Goal: Information Seeking & Learning: Learn about a topic

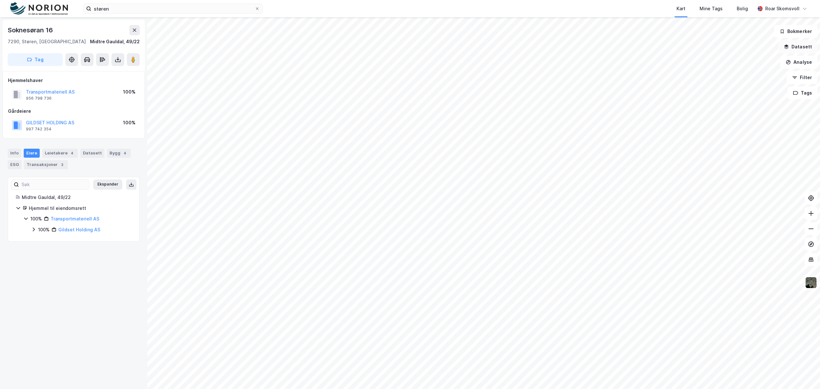
click at [799, 48] on button "Datasett" at bounding box center [798, 46] width 39 height 13
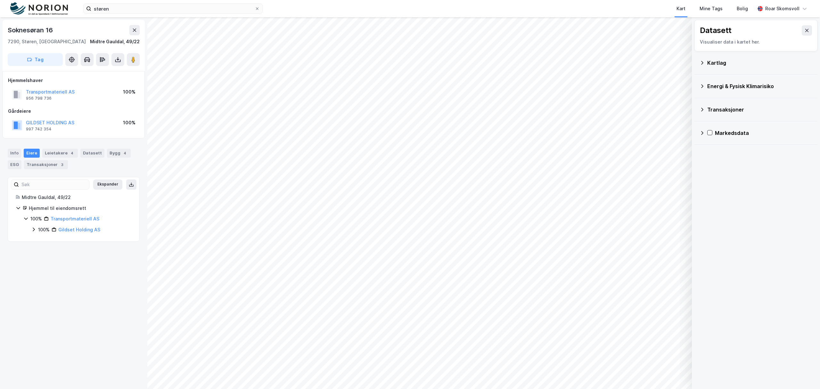
click at [702, 61] on icon at bounding box center [702, 62] width 5 height 5
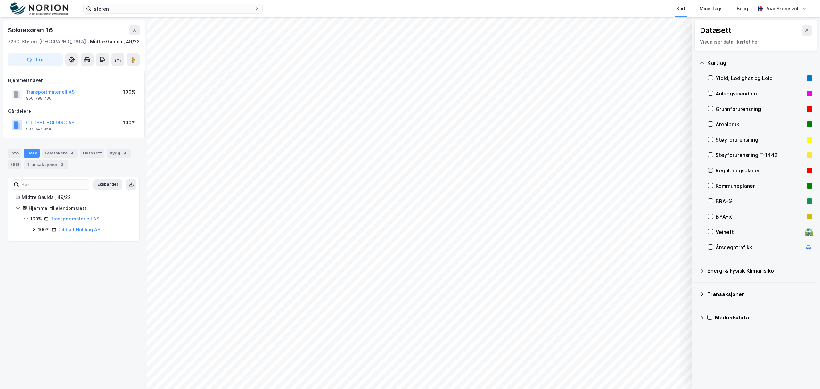
click at [713, 170] on icon at bounding box center [710, 170] width 4 height 4
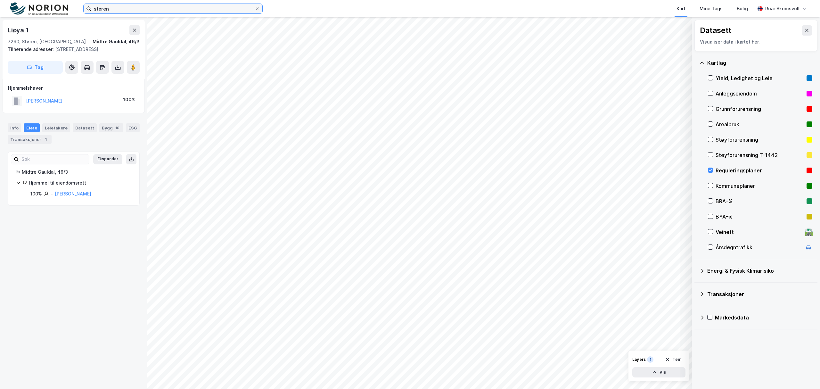
click at [137, 9] on input "støren" at bounding box center [172, 9] width 163 height 10
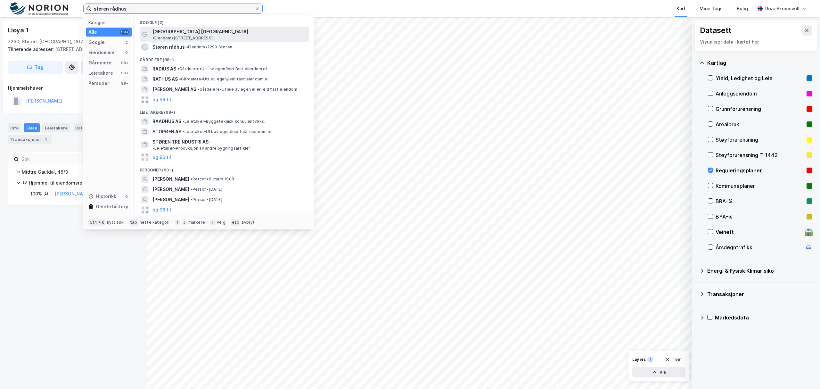
type input "støren rådhus"
click at [189, 30] on span "[GEOGRAPHIC_DATA] [GEOGRAPHIC_DATA]" at bounding box center [201, 32] width 96 height 8
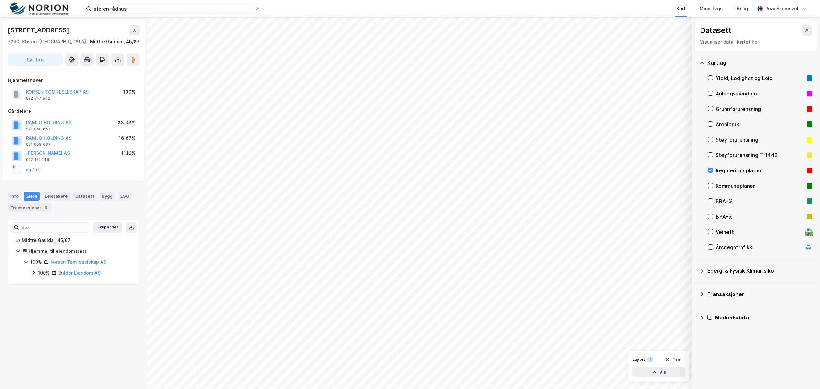
click at [33, 273] on icon at bounding box center [33, 272] width 5 height 5
click at [712, 187] on icon at bounding box center [710, 185] width 4 height 4
click at [712, 186] on icon at bounding box center [710, 185] width 4 height 4
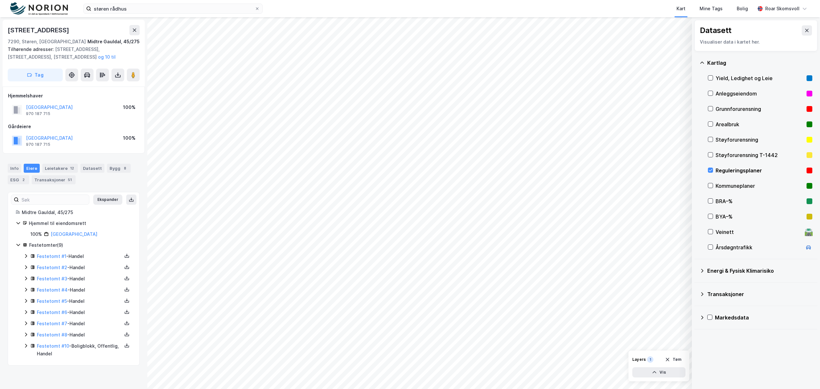
click at [26, 257] on icon at bounding box center [25, 255] width 5 height 5
click at [25, 279] on icon at bounding box center [25, 278] width 5 height 5
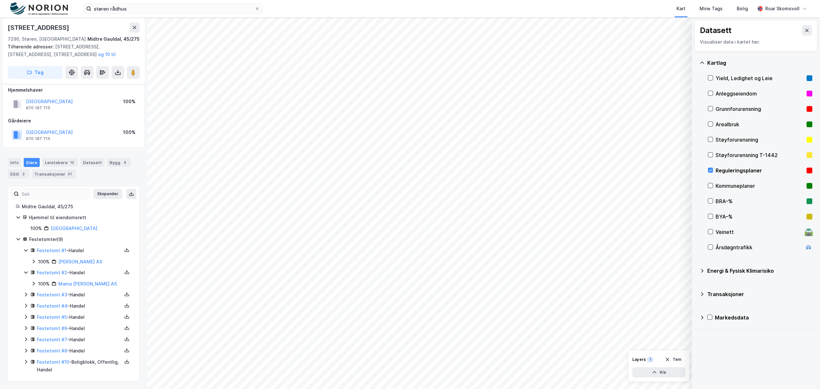
click at [25, 293] on icon at bounding box center [25, 294] width 5 height 5
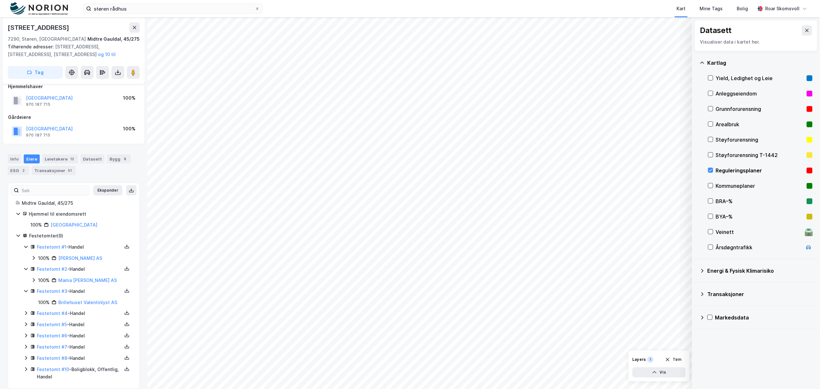
scroll to position [21, 0]
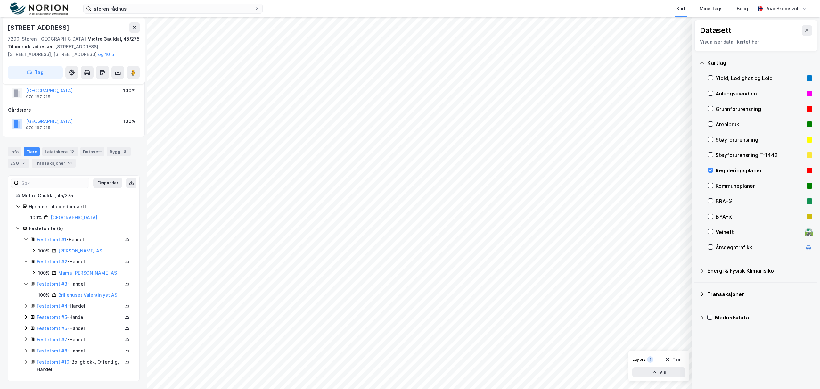
click at [25, 304] on icon at bounding box center [25, 305] width 5 height 5
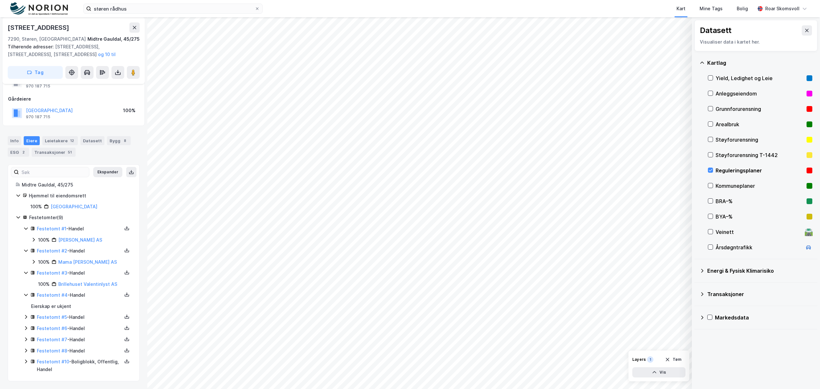
scroll to position [31, 0]
click at [27, 314] on icon at bounding box center [25, 316] width 5 height 5
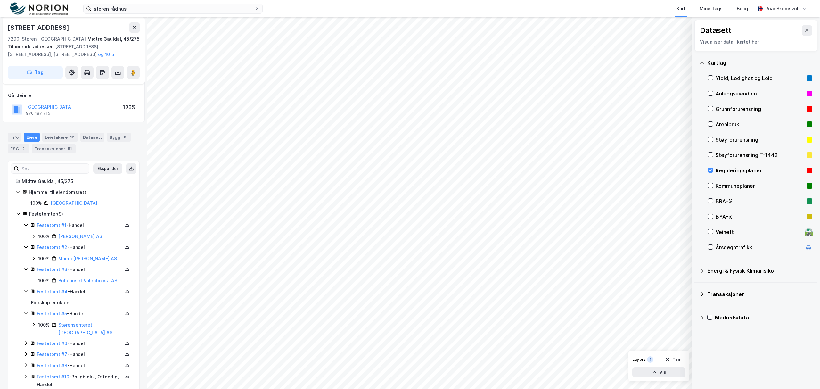
scroll to position [42, 0]
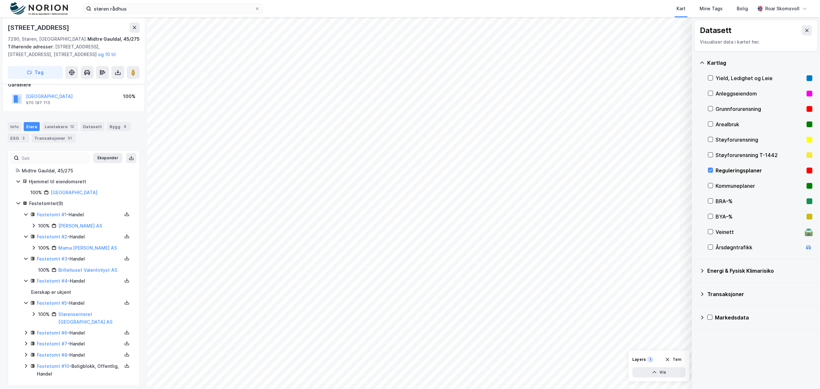
click at [27, 330] on icon at bounding box center [25, 332] width 5 height 5
click at [33, 317] on icon at bounding box center [33, 313] width 5 height 5
click at [42, 330] on icon at bounding box center [41, 332] width 5 height 5
click at [49, 341] on icon at bounding box center [48, 343] width 5 height 5
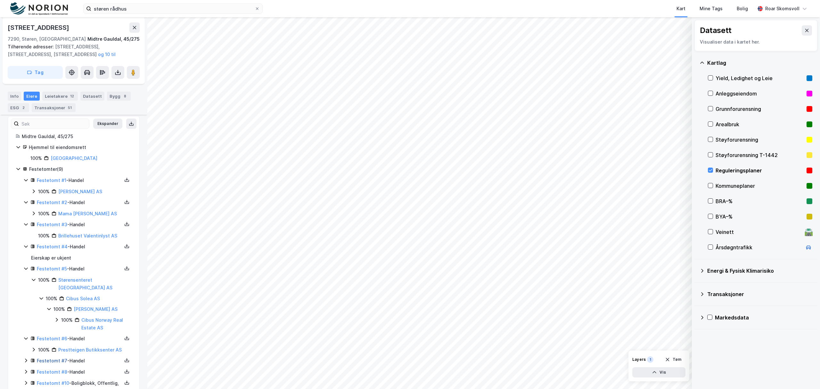
scroll to position [93, 0]
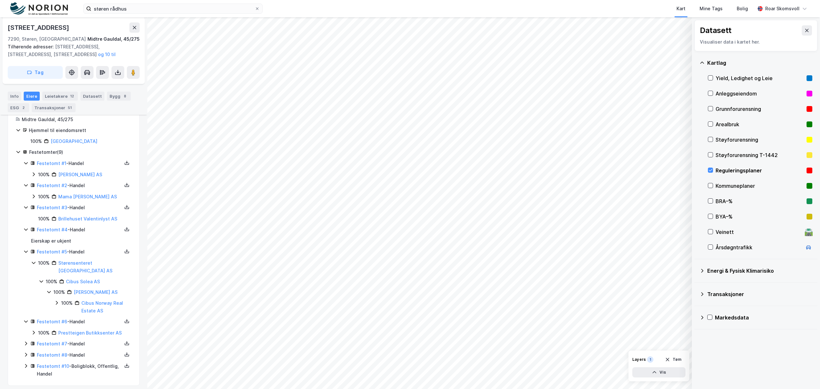
click at [55, 300] on icon at bounding box center [56, 302] width 5 height 5
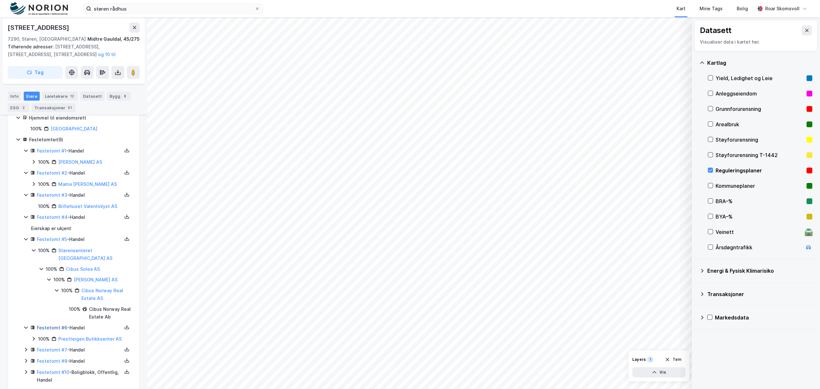
scroll to position [112, 0]
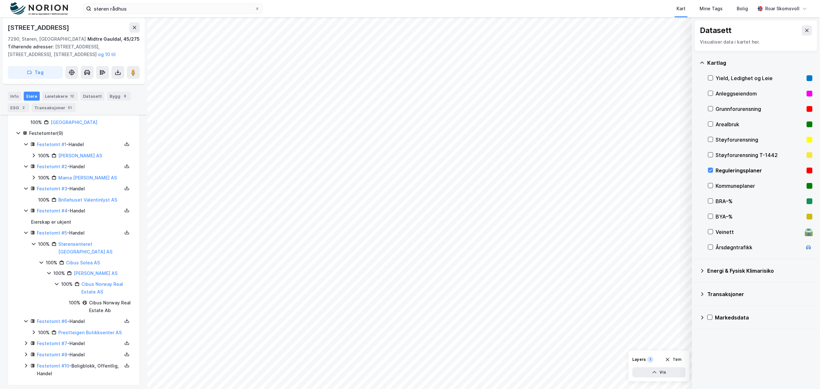
click at [25, 341] on icon at bounding box center [25, 343] width 5 height 5
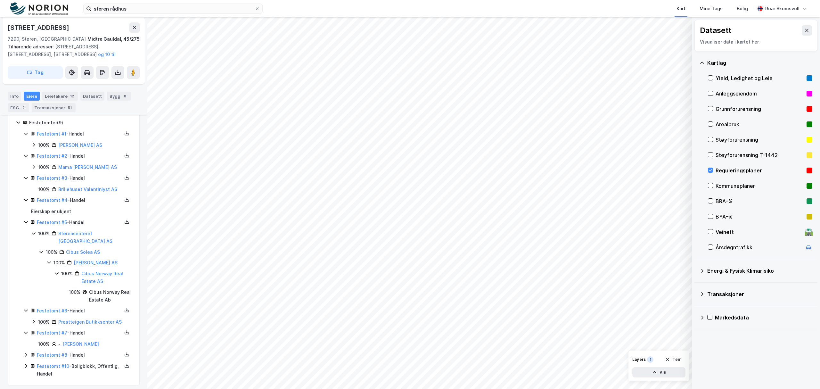
click at [25, 352] on icon at bounding box center [25, 354] width 5 height 5
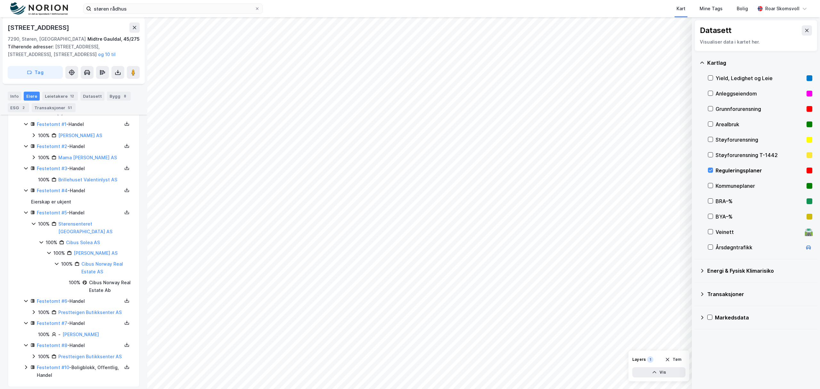
scroll to position [134, 0]
click at [25, 363] on icon at bounding box center [25, 365] width 5 height 5
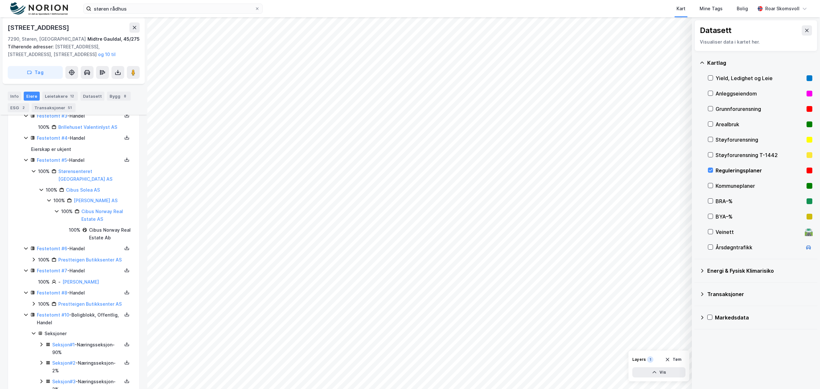
scroll to position [238, 0]
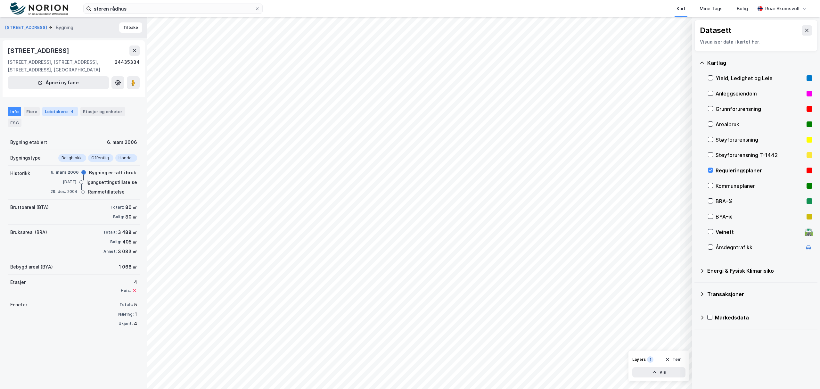
click at [62, 111] on div "Leietakere 4" at bounding box center [60, 111] width 36 height 9
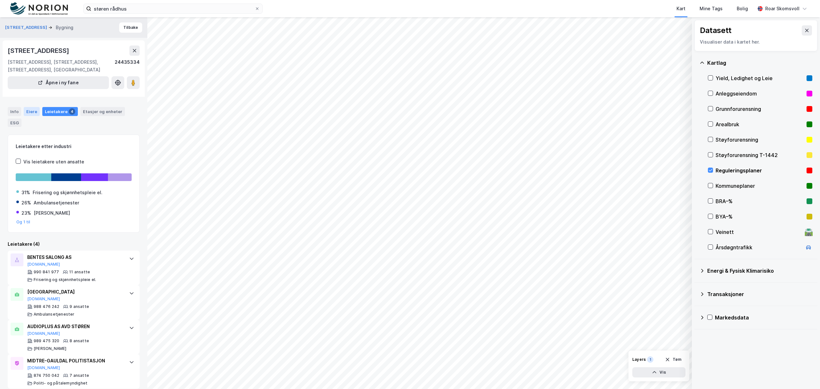
click at [31, 109] on div "Eiere" at bounding box center [32, 111] width 16 height 9
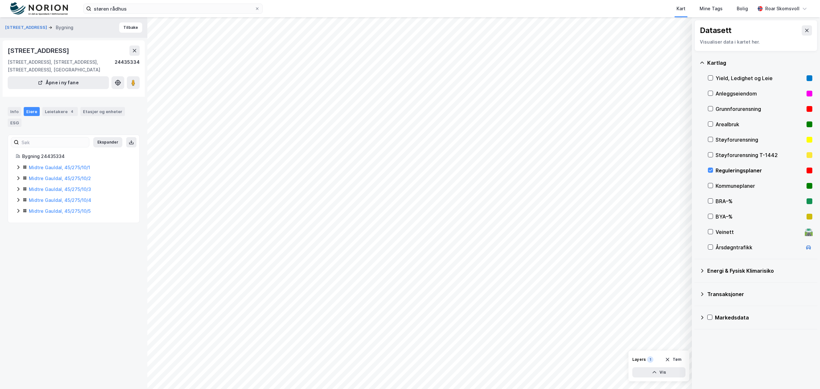
click at [19, 169] on icon at bounding box center [18, 167] width 5 height 5
click at [20, 200] on icon at bounding box center [18, 199] width 5 height 5
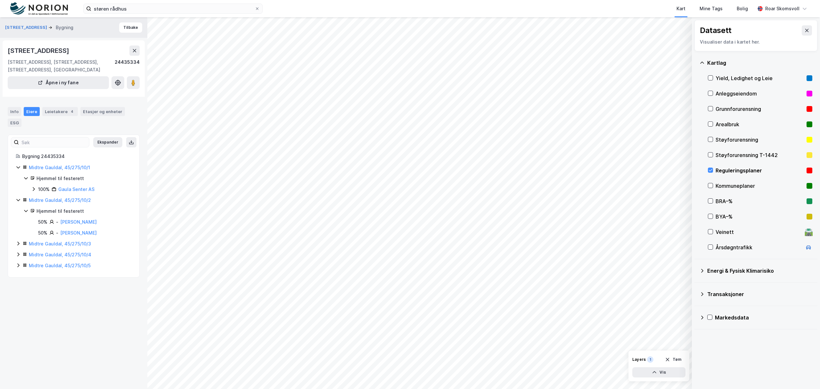
click at [20, 246] on icon at bounding box center [18, 243] width 5 height 5
click at [18, 278] on icon at bounding box center [18, 276] width 5 height 5
click at [20, 311] on icon at bounding box center [18, 308] width 5 height 5
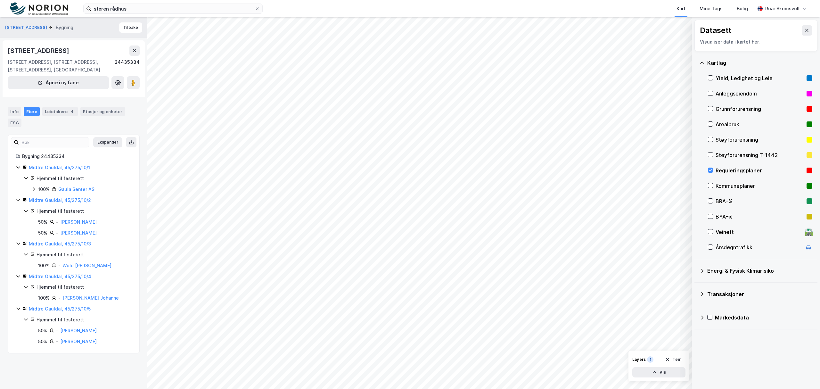
click at [18, 167] on icon at bounding box center [18, 167] width 5 height 5
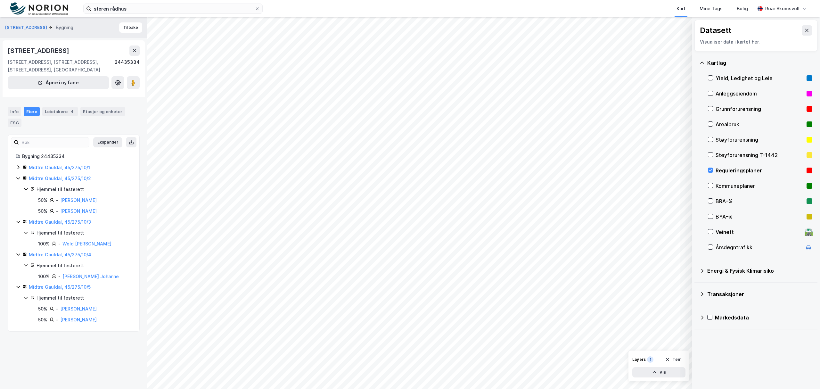
click at [17, 176] on icon at bounding box center [18, 178] width 5 height 5
click at [17, 189] on icon at bounding box center [18, 188] width 5 height 5
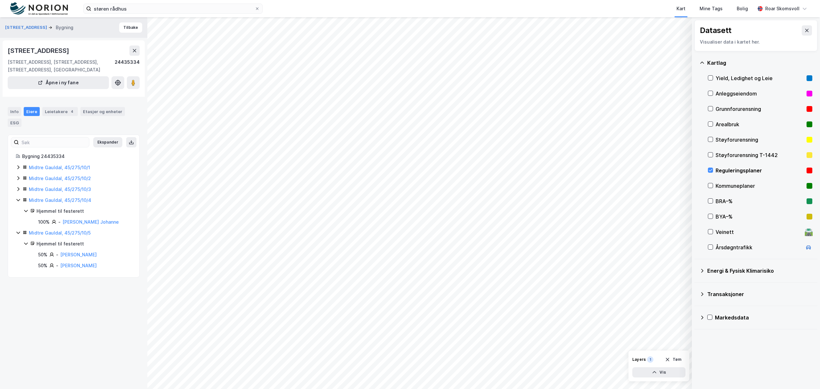
click at [17, 203] on icon at bounding box center [18, 199] width 5 height 5
click at [17, 213] on icon at bounding box center [18, 210] width 5 height 5
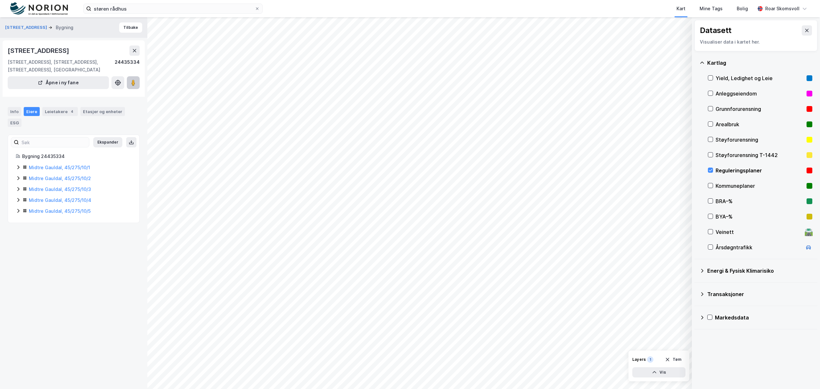
click at [135, 80] on image at bounding box center [133, 82] width 4 height 6
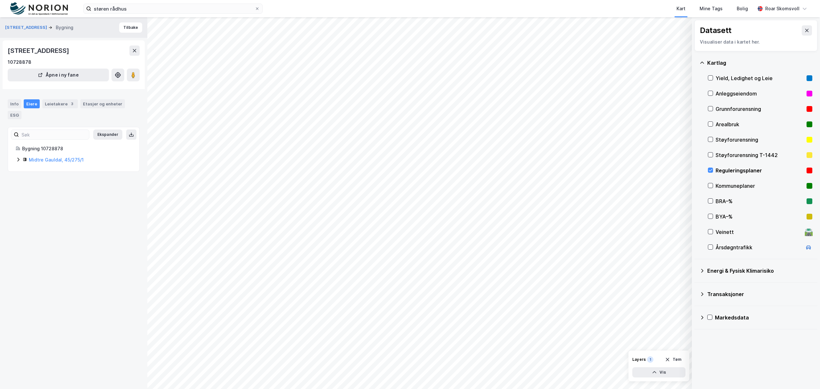
click at [18, 160] on icon at bounding box center [18, 159] width 5 height 5
click at [34, 182] on icon at bounding box center [33, 181] width 5 height 5
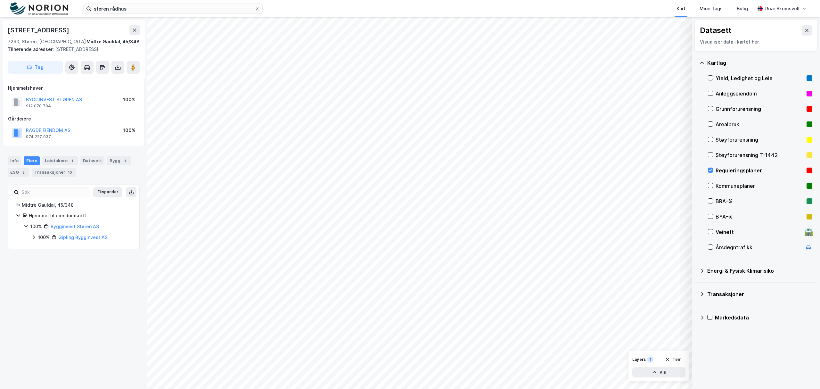
click at [34, 238] on icon at bounding box center [34, 238] width 2 height 4
click at [34, 238] on icon at bounding box center [33, 237] width 5 height 5
click at [134, 67] on image at bounding box center [133, 67] width 4 height 6
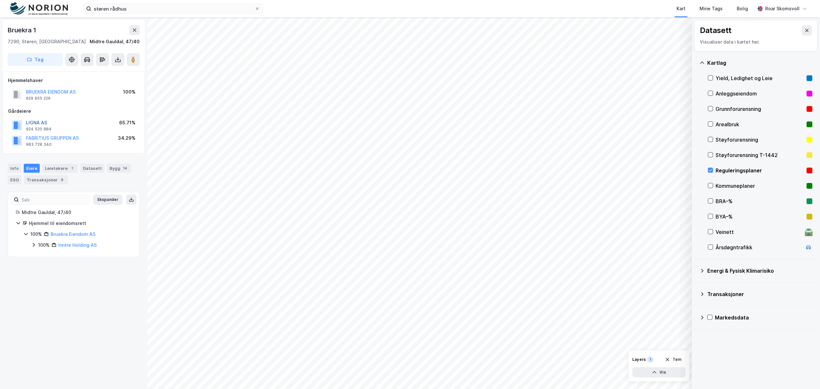
click at [0, 0] on button "LIGNA AS" at bounding box center [0, 0] width 0 height 0
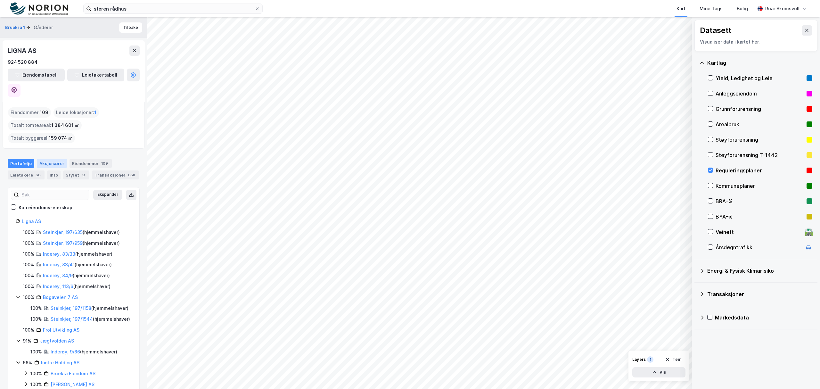
click at [47, 159] on div "Aksjonærer" at bounding box center [52, 163] width 30 height 9
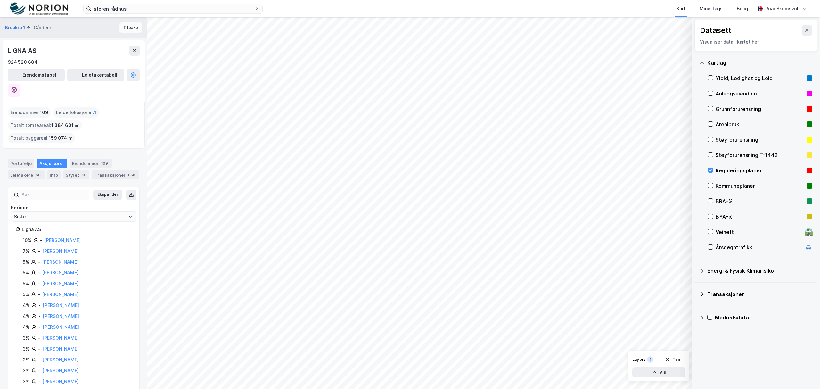
click at [122, 26] on button "Tilbake" at bounding box center [130, 27] width 23 height 10
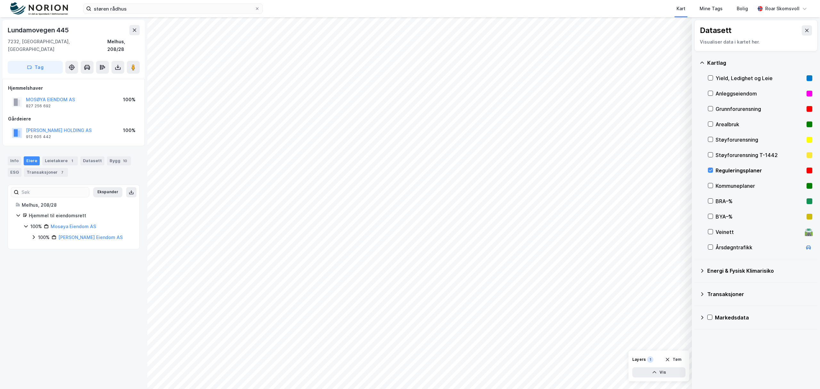
click at [33, 235] on icon at bounding box center [33, 237] width 5 height 5
click at [42, 245] on icon at bounding box center [41, 247] width 5 height 5
click at [32, 168] on div "Transaksjoner 7" at bounding box center [46, 172] width 44 height 9
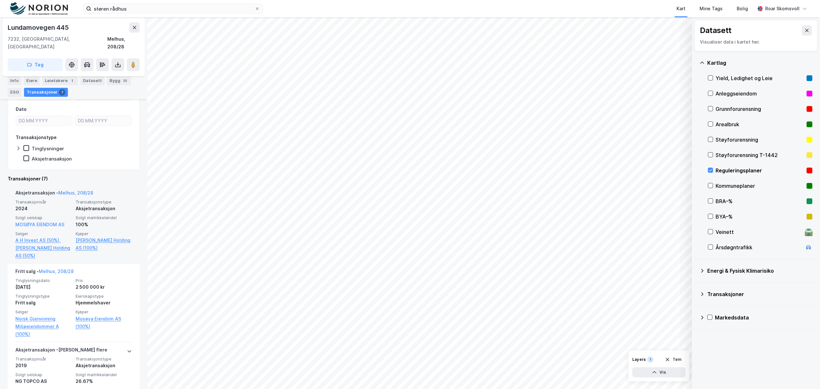
scroll to position [128, 0]
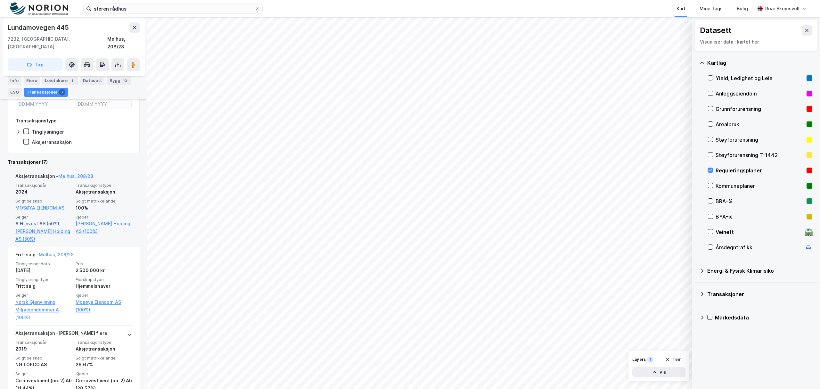
click at [26, 220] on link "A H Invest AS (50%)," at bounding box center [43, 224] width 56 height 8
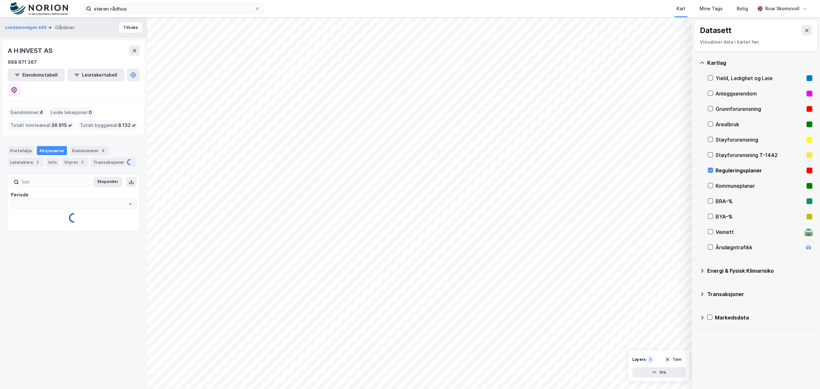
type input "Siste"
click at [24, 146] on div "Portefølje" at bounding box center [21, 150] width 27 height 9
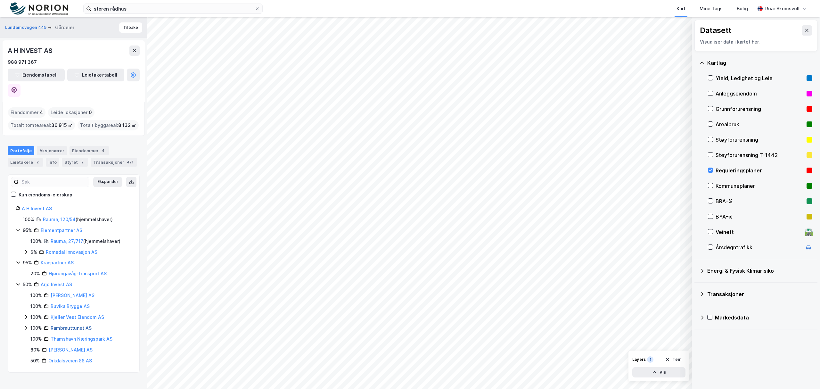
click at [62, 325] on link "Rambrauttunet AS" at bounding box center [71, 327] width 41 height 5
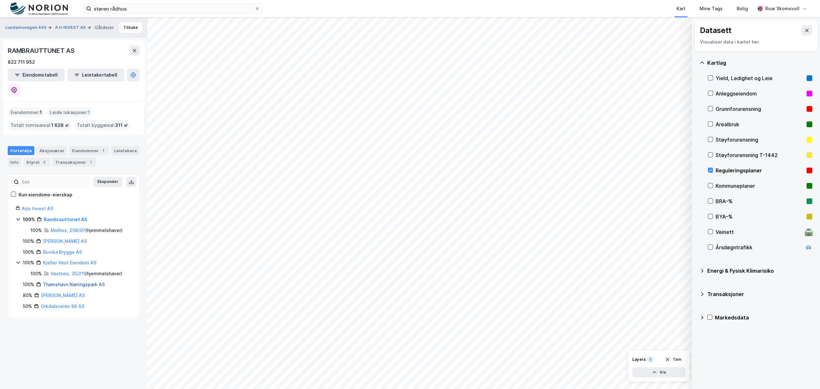
click at [67, 282] on link "Thamshavn Næringspark AS" at bounding box center [74, 284] width 62 height 5
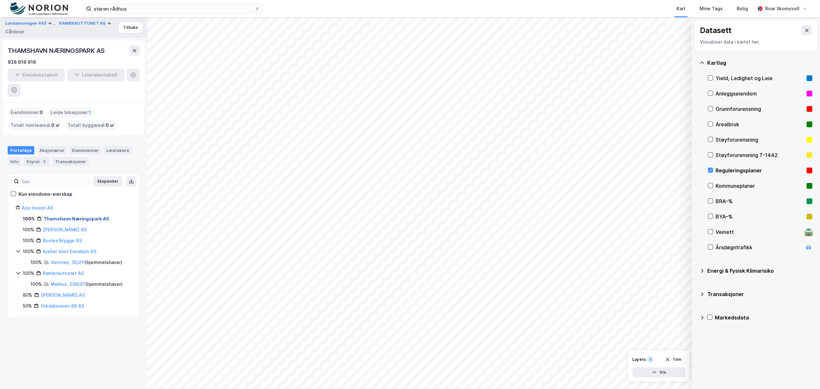
click at [54, 216] on link "Thamshavn Næringspark AS" at bounding box center [77, 218] width 66 height 5
click at [82, 216] on link "Thamshavn Næringspark AS" at bounding box center [77, 218] width 66 height 5
drag, startPoint x: 710, startPoint y: 168, endPoint x: 725, endPoint y: 187, distance: 24.0
click at [711, 168] on icon at bounding box center [710, 170] width 4 height 4
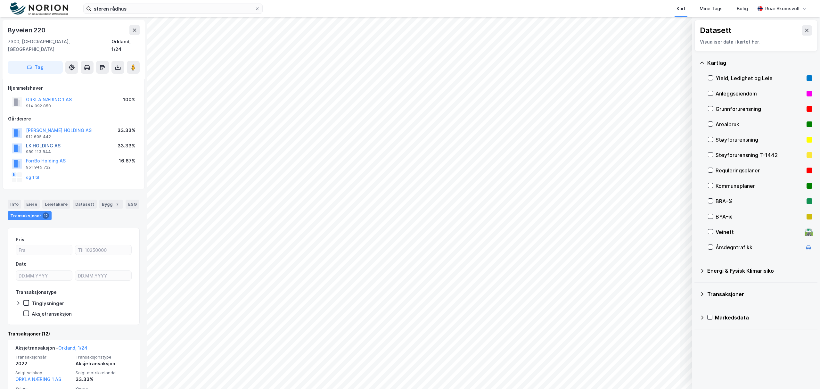
click at [0, 0] on button "LK HOLDING AS" at bounding box center [0, 0] width 0 height 0
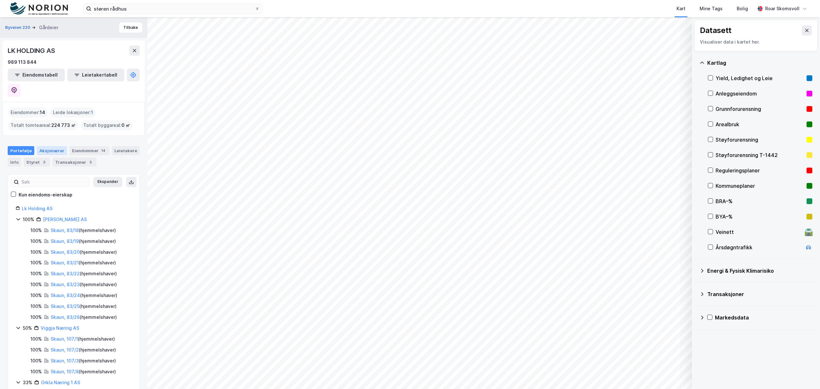
click at [53, 146] on div "Aksjonærer" at bounding box center [52, 150] width 30 height 9
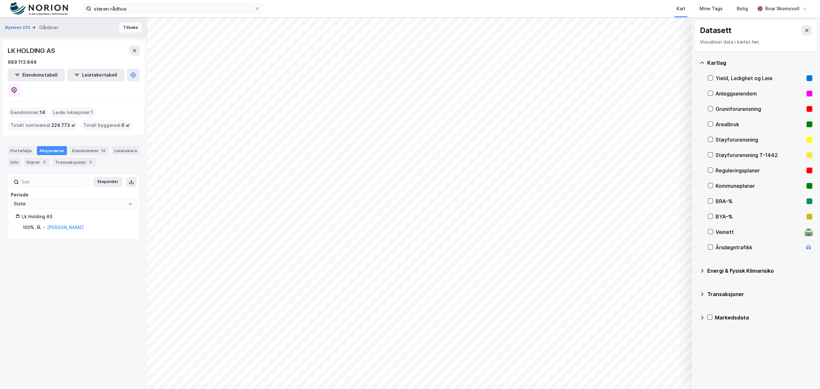
click at [127, 29] on button "Tilbake" at bounding box center [130, 27] width 23 height 10
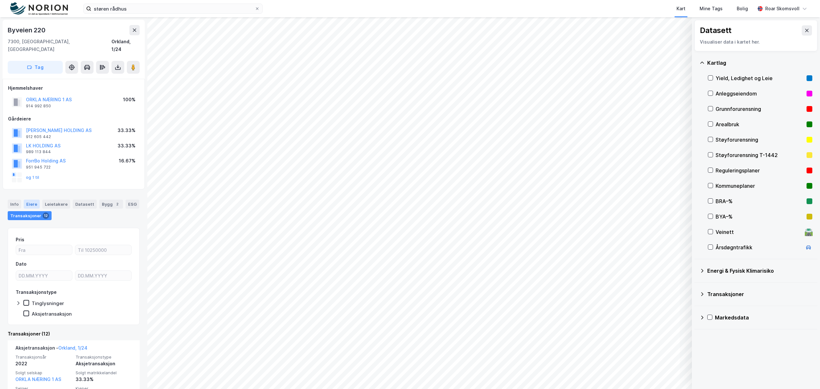
click at [28, 200] on div "Eiere" at bounding box center [32, 204] width 16 height 9
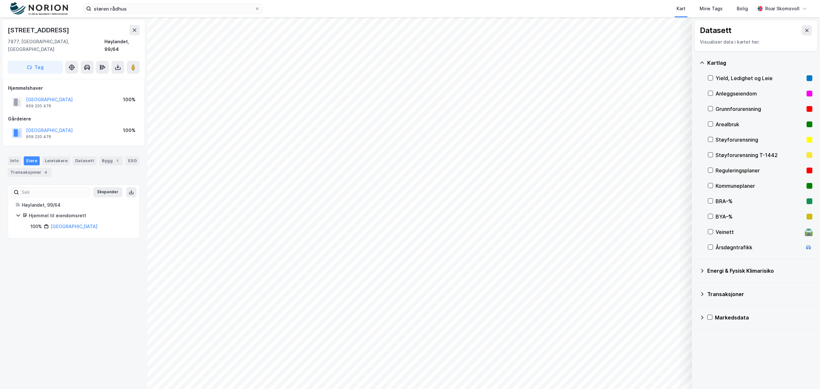
drag, startPoint x: 132, startPoint y: 59, endPoint x: 141, endPoint y: 65, distance: 10.4
click at [132, 64] on image at bounding box center [133, 67] width 4 height 6
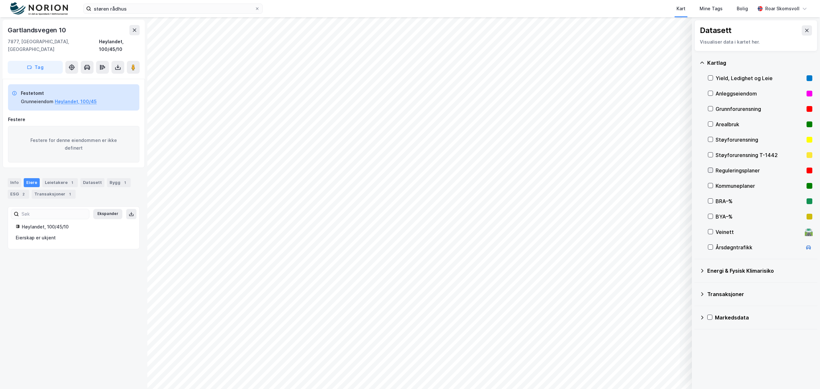
click at [712, 170] on icon at bounding box center [710, 170] width 4 height 4
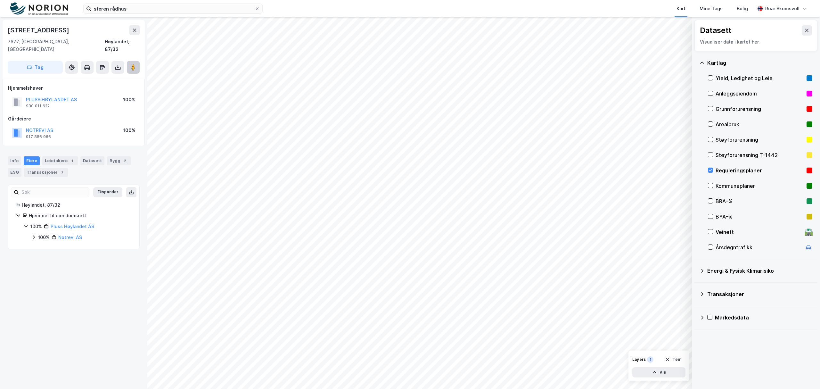
click at [133, 64] on image at bounding box center [133, 67] width 4 height 6
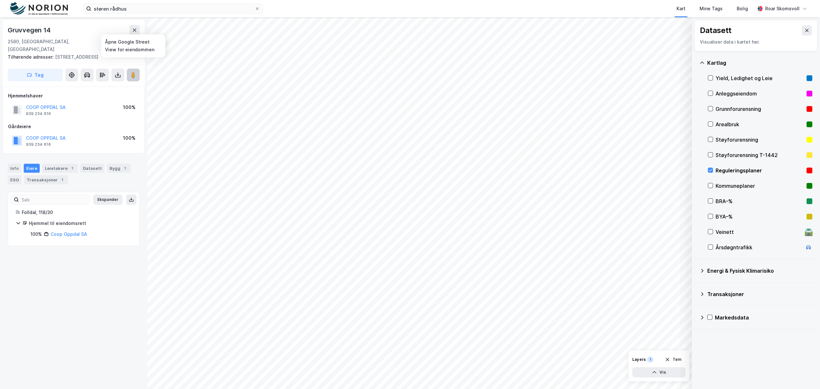
click at [134, 72] on image at bounding box center [133, 75] width 4 height 6
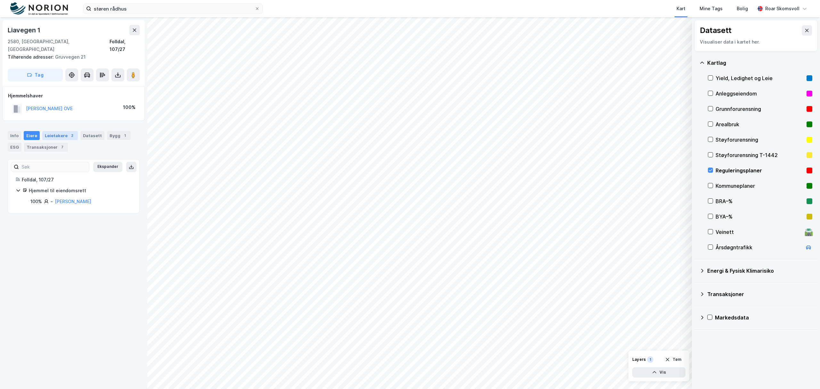
click at [61, 131] on div "Leietakere 2" at bounding box center [60, 135] width 36 height 9
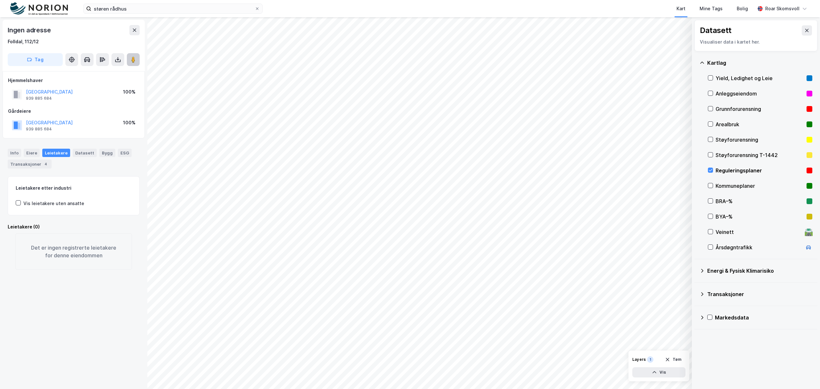
click at [136, 60] on icon at bounding box center [133, 59] width 6 height 6
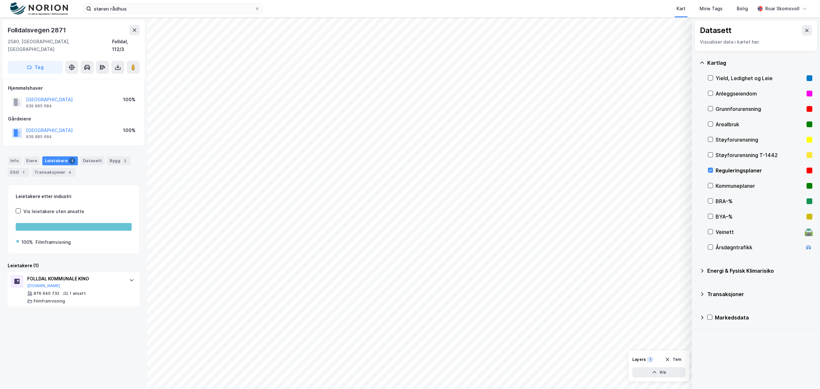
click at [710, 175] on div "Reguleringsplaner" at bounding box center [760, 170] width 104 height 15
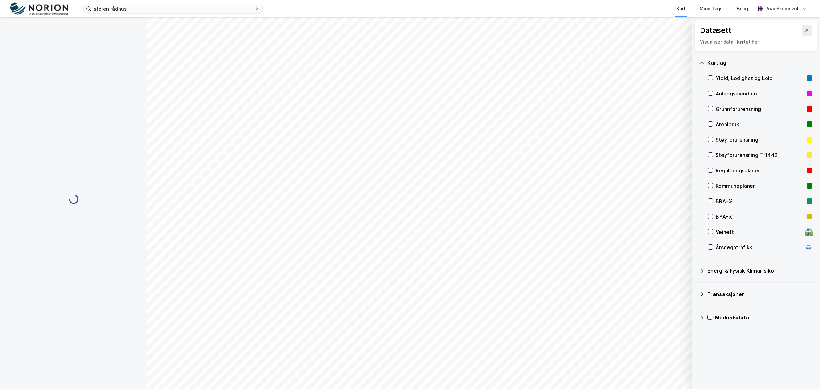
click at [134, 59] on div at bounding box center [73, 203] width 147 height 372
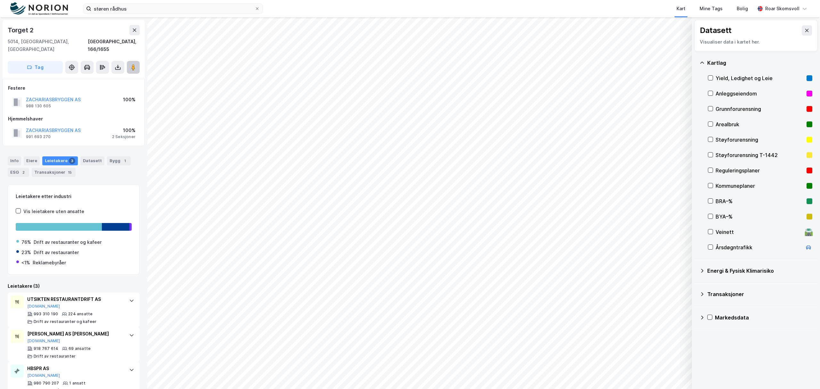
click at [134, 64] on image at bounding box center [133, 67] width 4 height 6
click at [31, 156] on div "Eiere" at bounding box center [32, 160] width 16 height 9
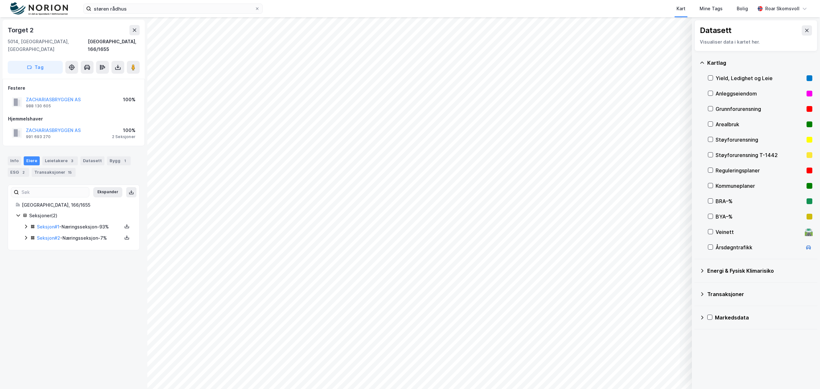
click at [26, 224] on icon at bounding box center [25, 226] width 5 height 5
click at [49, 257] on icon at bounding box center [48, 259] width 5 height 5
click at [57, 269] on icon at bounding box center [57, 271] width 2 height 4
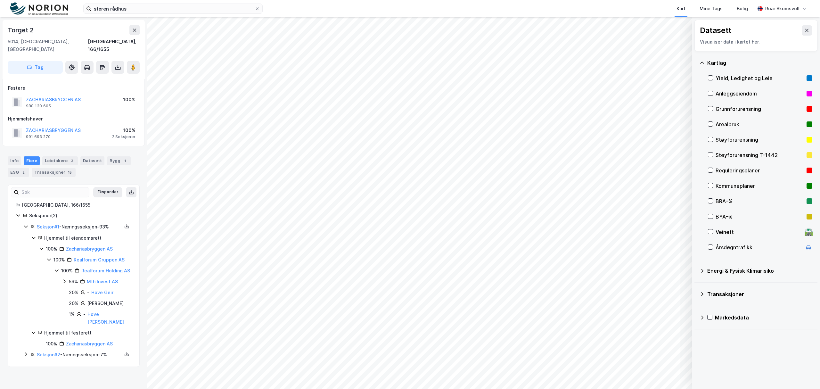
click at [35, 334] on icon at bounding box center [34, 333] width 4 height 2
click at [26, 345] on icon at bounding box center [26, 344] width 2 height 4
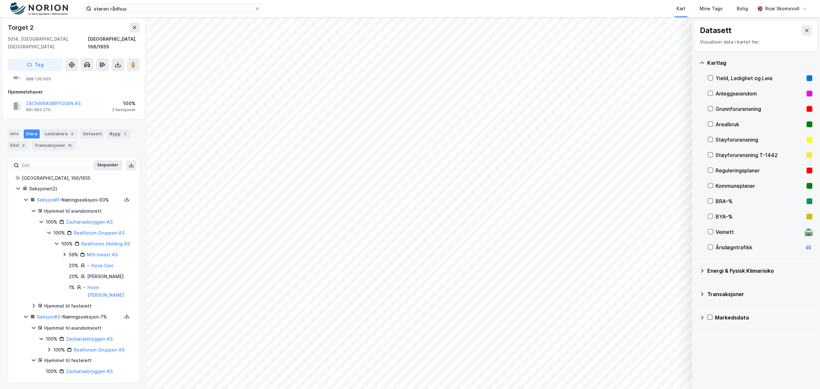
scroll to position [39, 0]
click at [35, 302] on icon at bounding box center [33, 303] width 5 height 5
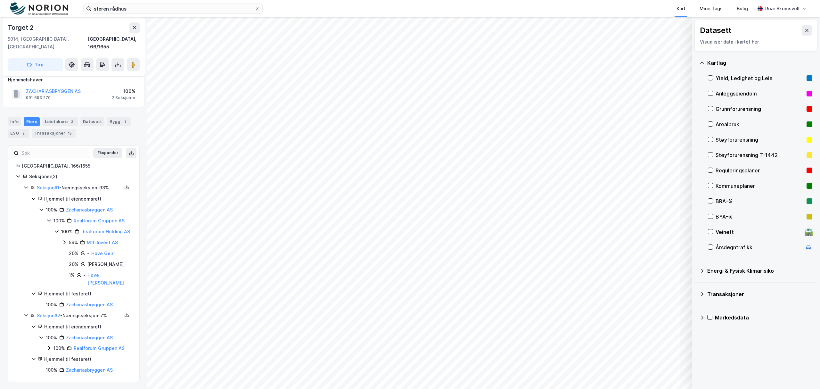
click at [36, 296] on icon at bounding box center [33, 293] width 5 height 5
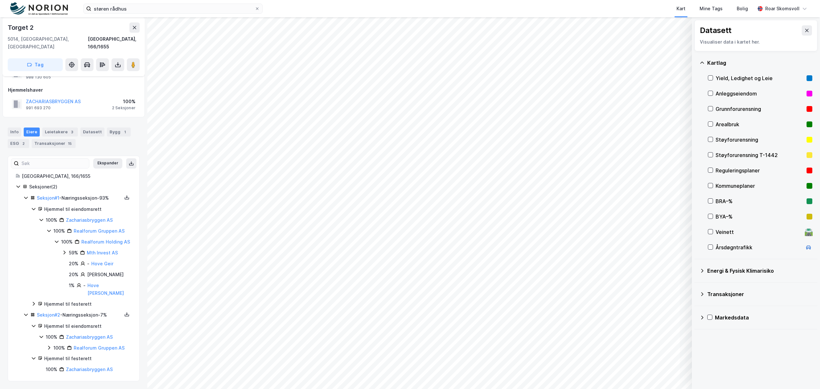
click at [15, 172] on div "[GEOGRAPHIC_DATA], 166/1655 Seksjoner ( 2 ) Seksjon # 1 - Næringsseksjon - 93% …" at bounding box center [73, 272] width 131 height 201
click at [26, 195] on icon at bounding box center [25, 197] width 5 height 5
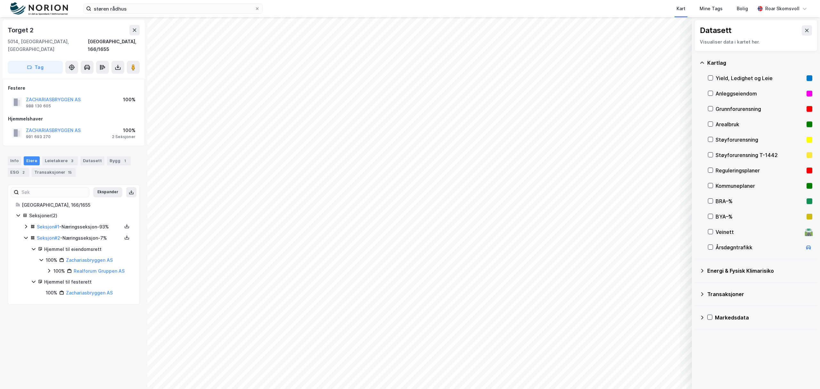
click at [17, 213] on icon at bounding box center [18, 215] width 5 height 5
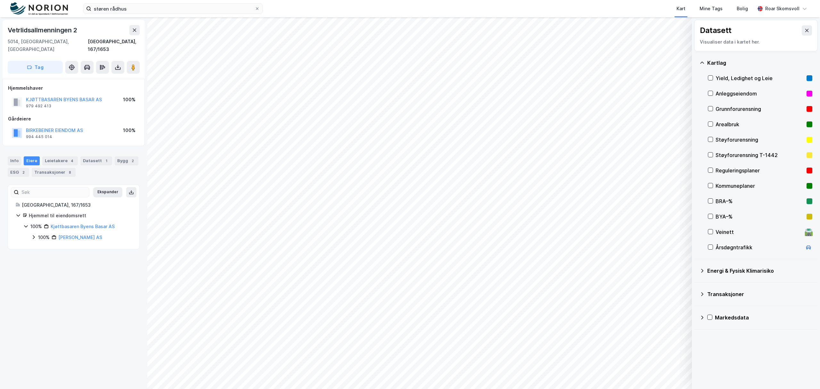
click at [31, 235] on icon at bounding box center [33, 237] width 5 height 5
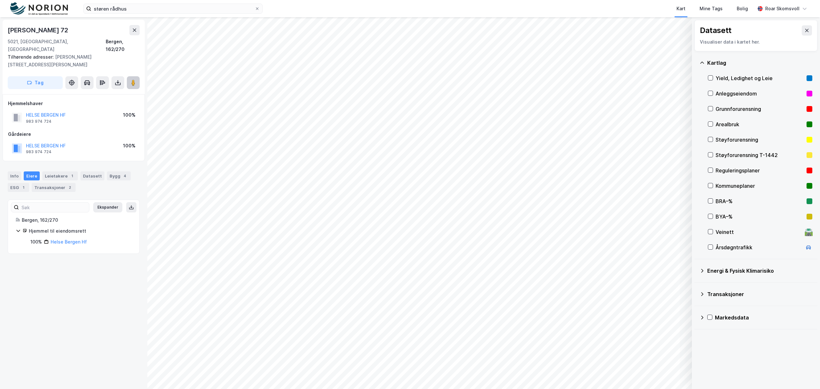
click at [132, 76] on button at bounding box center [133, 82] width 13 height 13
click at [711, 170] on icon at bounding box center [710, 170] width 4 height 4
click at [712, 172] on icon at bounding box center [710, 170] width 4 height 4
click at [712, 185] on icon at bounding box center [710, 185] width 4 height 4
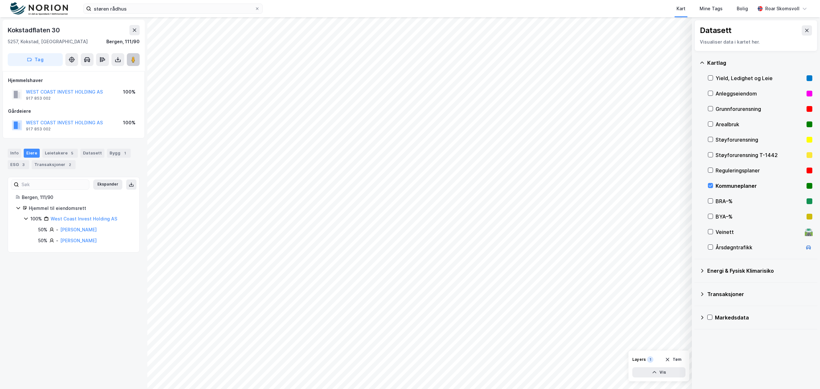
click at [134, 58] on image at bounding box center [133, 59] width 4 height 6
click at [36, 228] on icon at bounding box center [33, 229] width 5 height 5
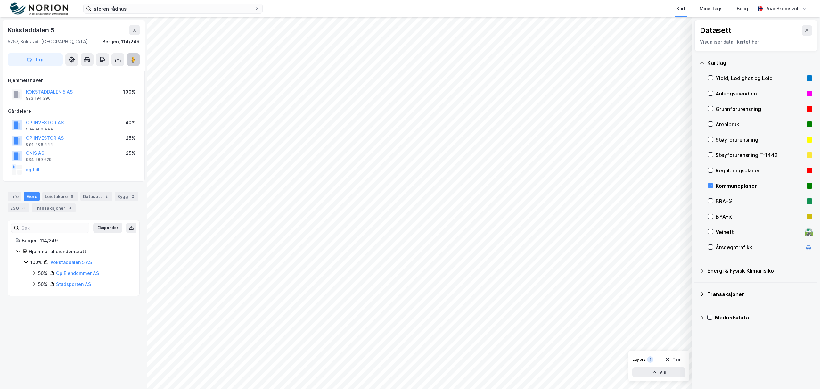
click at [137, 63] on button at bounding box center [133, 59] width 13 height 13
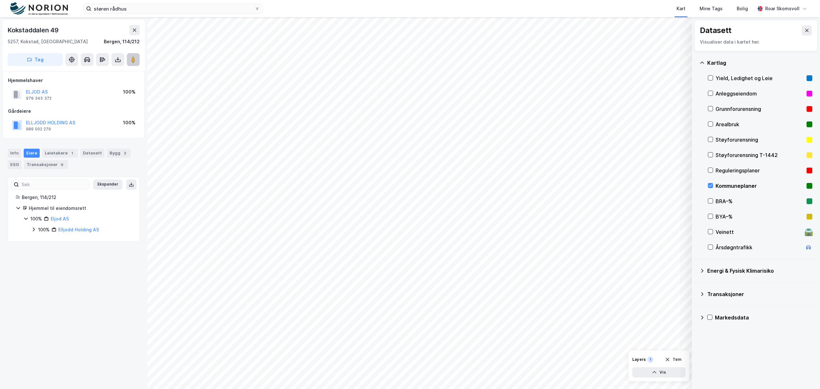
click at [135, 56] on image at bounding box center [133, 59] width 4 height 6
click at [137, 62] on button at bounding box center [133, 59] width 13 height 13
click at [131, 58] on icon at bounding box center [133, 59] width 6 height 6
click at [33, 231] on icon at bounding box center [33, 229] width 5 height 5
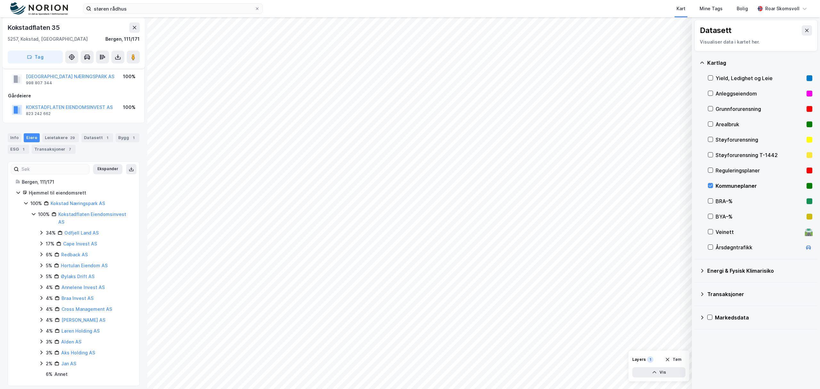
scroll to position [21, 0]
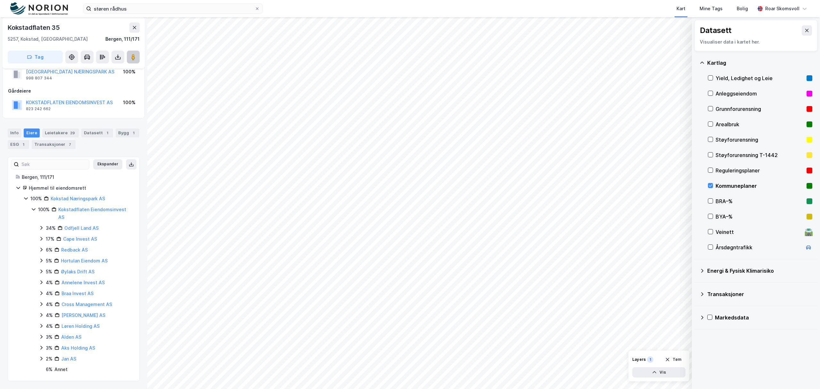
click at [133, 57] on image at bounding box center [133, 57] width 4 height 6
click at [88, 149] on div "Info [PERSON_NAME] 29 Datasett 1 Bygg 1 ESG 1 Transaksjoner 7" at bounding box center [73, 136] width 147 height 31
click at [76, 145] on div "Transaksjoner 7" at bounding box center [54, 144] width 44 height 9
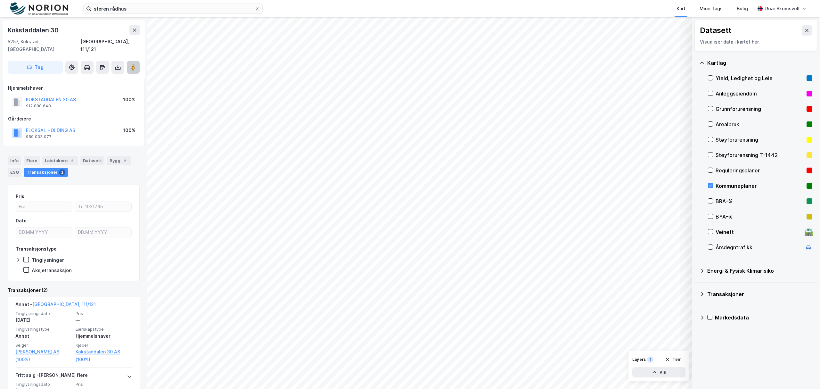
click at [135, 64] on icon at bounding box center [133, 67] width 6 height 6
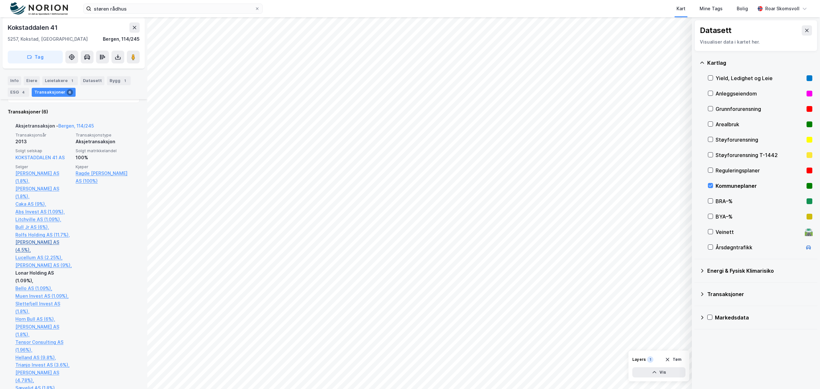
scroll to position [85, 0]
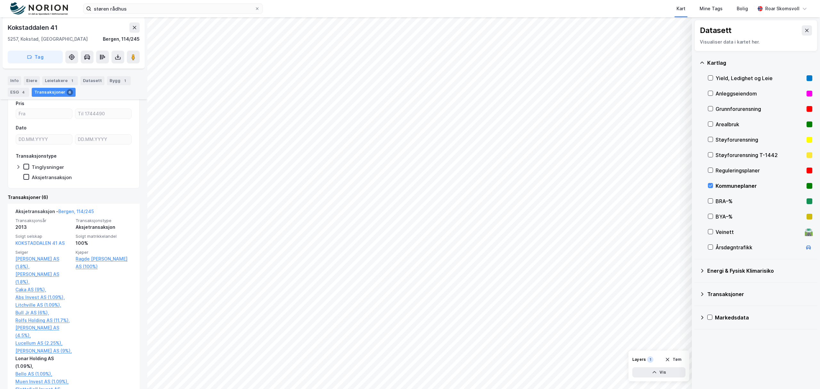
drag, startPoint x: 132, startPoint y: 58, endPoint x: 139, endPoint y: 67, distance: 11.0
click at [132, 58] on image at bounding box center [133, 57] width 4 height 6
